Goal: Task Accomplishment & Management: Manage account settings

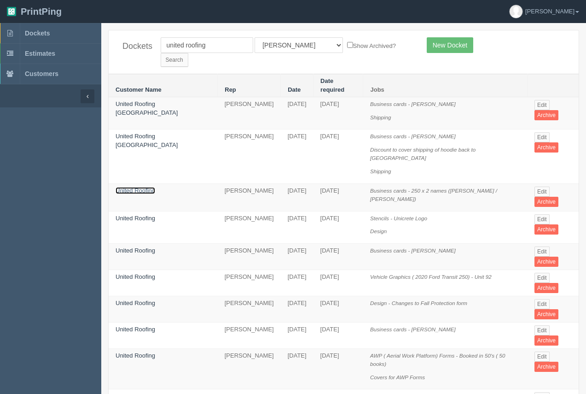
click at [141, 187] on link "United Roofing" at bounding box center [136, 190] width 40 height 7
click at [142, 187] on link "United Roofing" at bounding box center [136, 190] width 40 height 7
click at [148, 187] on link "United Roofing" at bounding box center [136, 190] width 40 height 7
click at [137, 187] on link "United Roofing" at bounding box center [136, 190] width 40 height 7
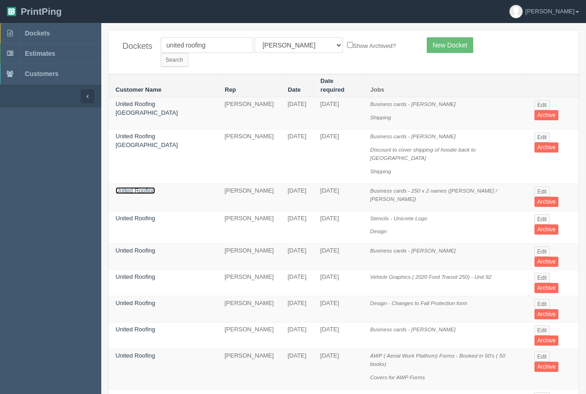
drag, startPoint x: 137, startPoint y: 162, endPoint x: 139, endPoint y: 141, distance: 20.8
click at [137, 187] on link "United Roofing" at bounding box center [136, 190] width 40 height 7
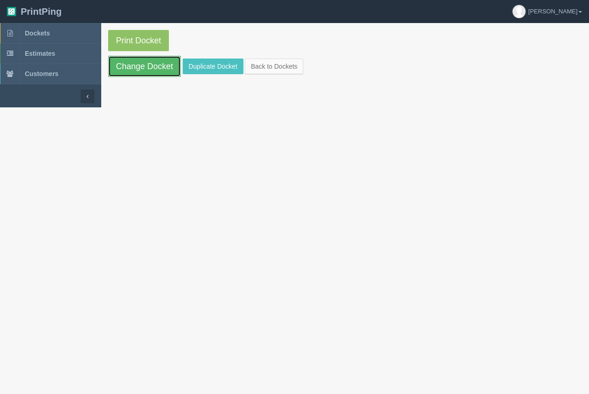
click at [150, 64] on link "Change Docket" at bounding box center [144, 66] width 73 height 21
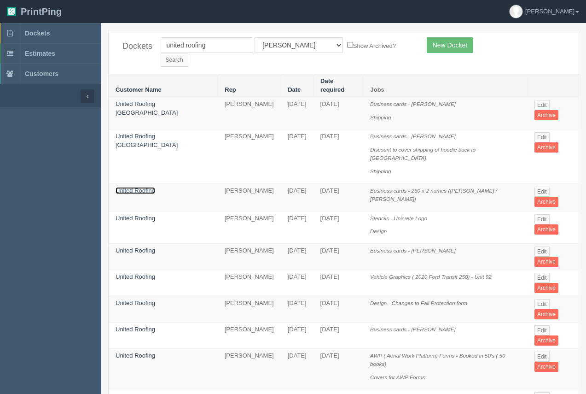
click at [137, 187] on link "United Roofing" at bounding box center [136, 190] width 40 height 7
drag, startPoint x: 137, startPoint y: 159, endPoint x: 143, endPoint y: 133, distance: 27.3
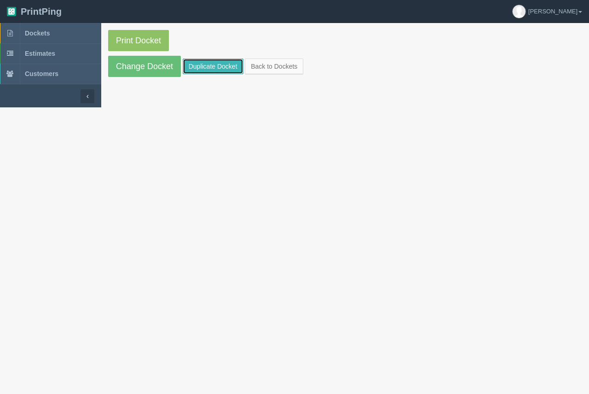
click at [206, 62] on link "Duplicate Docket" at bounding box center [213, 66] width 61 height 16
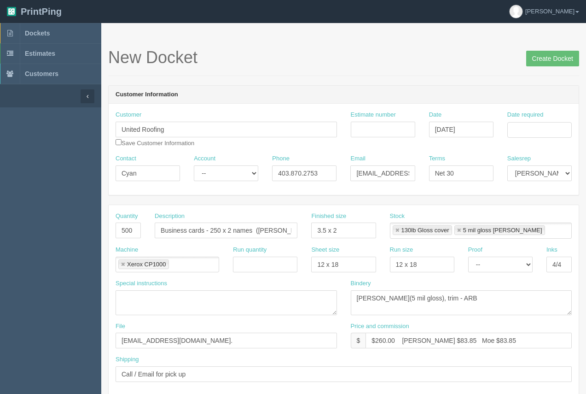
click at [505, 130] on div "Date required" at bounding box center [539, 127] width 78 height 34
click at [518, 132] on input "Date required" at bounding box center [539, 130] width 64 height 16
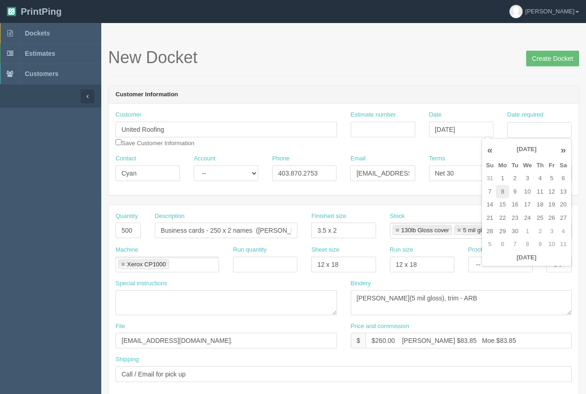
click at [498, 193] on td "8" at bounding box center [502, 191] width 13 height 13
click at [550, 177] on td "5" at bounding box center [551, 178] width 11 height 13
type input "September 5, 2025"
click at [467, 89] on header "Customer Information" at bounding box center [344, 95] width 470 height 18
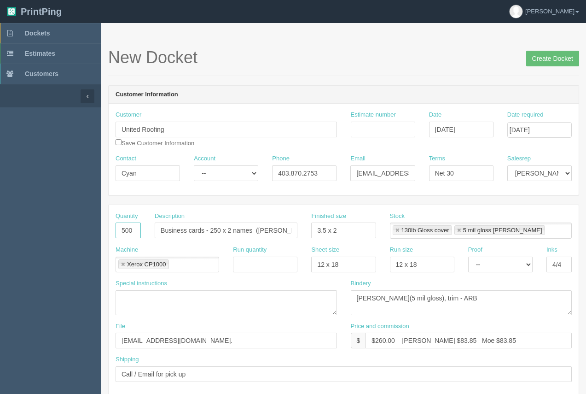
drag, startPoint x: 135, startPoint y: 228, endPoint x: 117, endPoint y: 222, distance: 18.9
click at [117, 222] on div "Quantity 500" at bounding box center [128, 225] width 25 height 27
type input "250"
drag, startPoint x: 210, startPoint y: 228, endPoint x: 312, endPoint y: 232, distance: 101.8
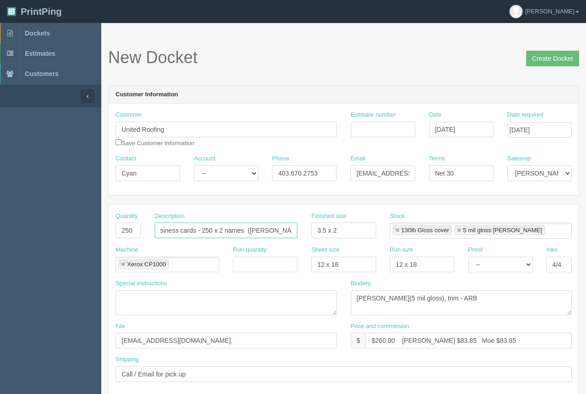
click at [314, 233] on div "Quantity 250 Description Business cards - 250 x 2 names (Robert / Trent) Finish…" at bounding box center [344, 229] width 470 height 34
type input "Business cards - Andrew"
drag, startPoint x: 394, startPoint y: 340, endPoint x: 374, endPoint y: 338, distance: 20.3
click at [374, 338] on input "$260.00 Arif $83.85 Moe $83.85" at bounding box center [468, 340] width 206 height 16
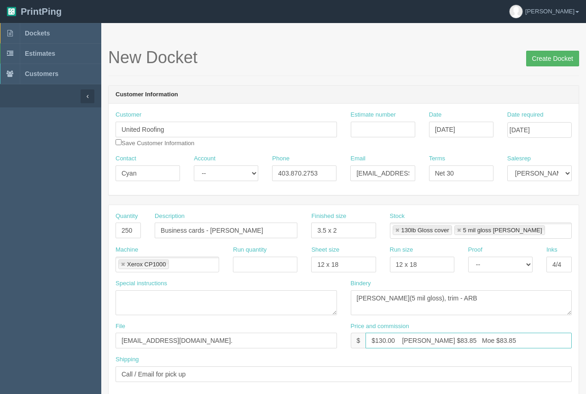
type input "$130.00 Arif $83.85 Moe $83.85"
click at [567, 59] on input "Create Docket" at bounding box center [552, 59] width 53 height 16
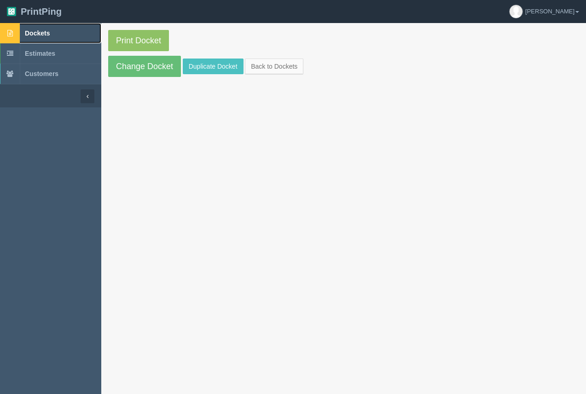
click at [42, 32] on span "Dockets" at bounding box center [37, 32] width 25 height 7
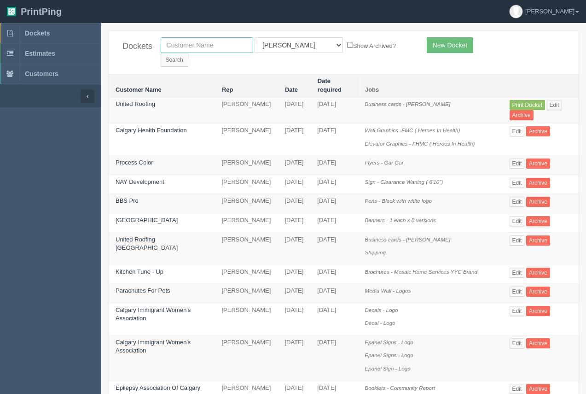
click at [175, 42] on input "text" at bounding box center [207, 45] width 93 height 16
type input "united roofing"
click at [188, 53] on input "Search" at bounding box center [175, 60] width 28 height 14
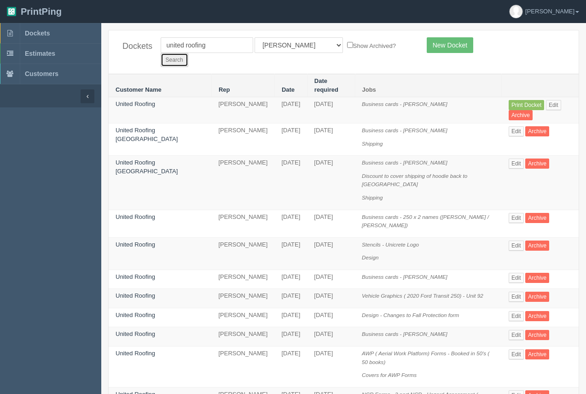
click at [188, 53] on input "Search" at bounding box center [175, 60] width 28 height 14
click at [134, 213] on link "United Roofing" at bounding box center [136, 216] width 40 height 7
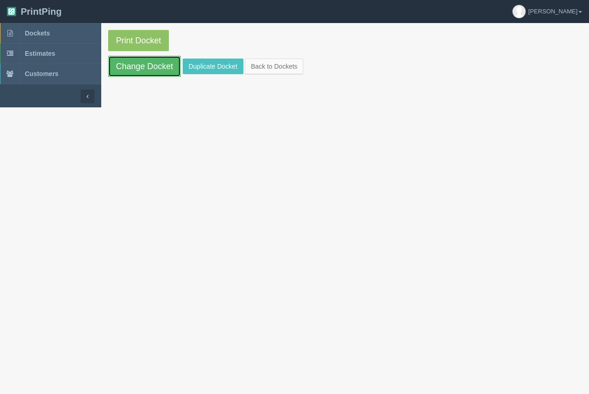
click at [157, 69] on link "Change Docket" at bounding box center [144, 66] width 73 height 21
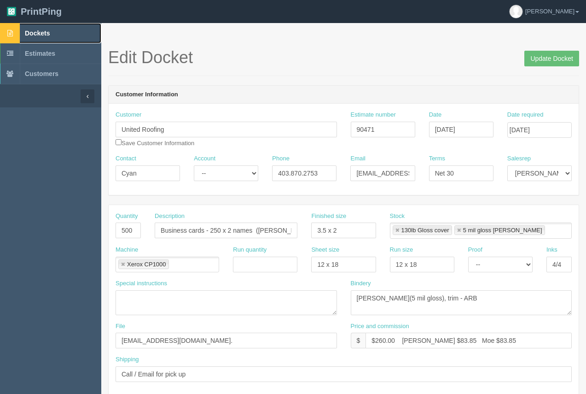
click at [44, 30] on span "Dockets" at bounding box center [37, 32] width 25 height 7
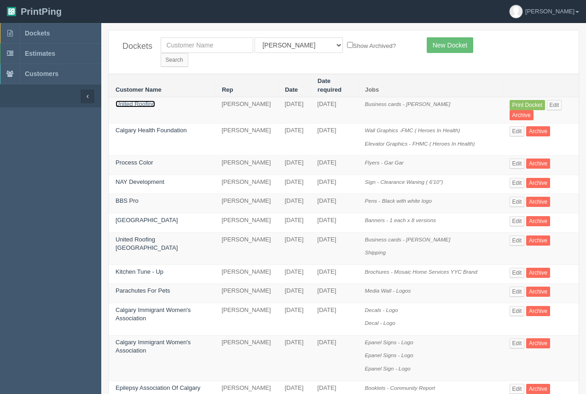
click at [151, 100] on link "United Roofing" at bounding box center [136, 103] width 40 height 7
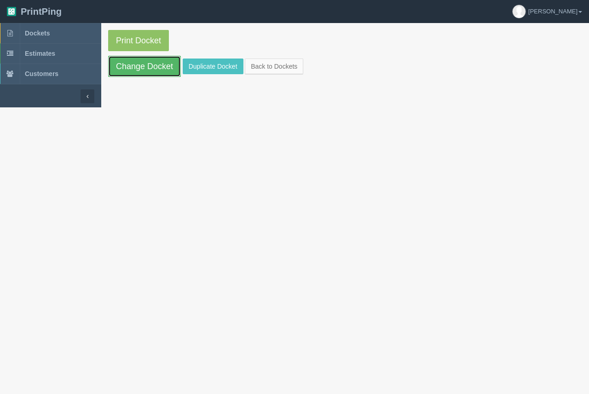
click at [153, 70] on link "Change Docket" at bounding box center [144, 66] width 73 height 21
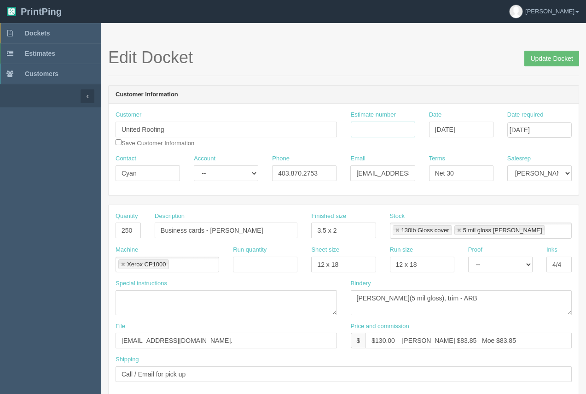
click at [378, 132] on input "Estimate number" at bounding box center [383, 130] width 64 height 16
type input "090471"
drag, startPoint x: 307, startPoint y: 88, endPoint x: 274, endPoint y: 161, distance: 79.9
click at [308, 88] on header "Customer Information" at bounding box center [344, 95] width 470 height 18
click at [536, 63] on input "Update Docket" at bounding box center [551, 59] width 55 height 16
